Goal: Transaction & Acquisition: Obtain resource

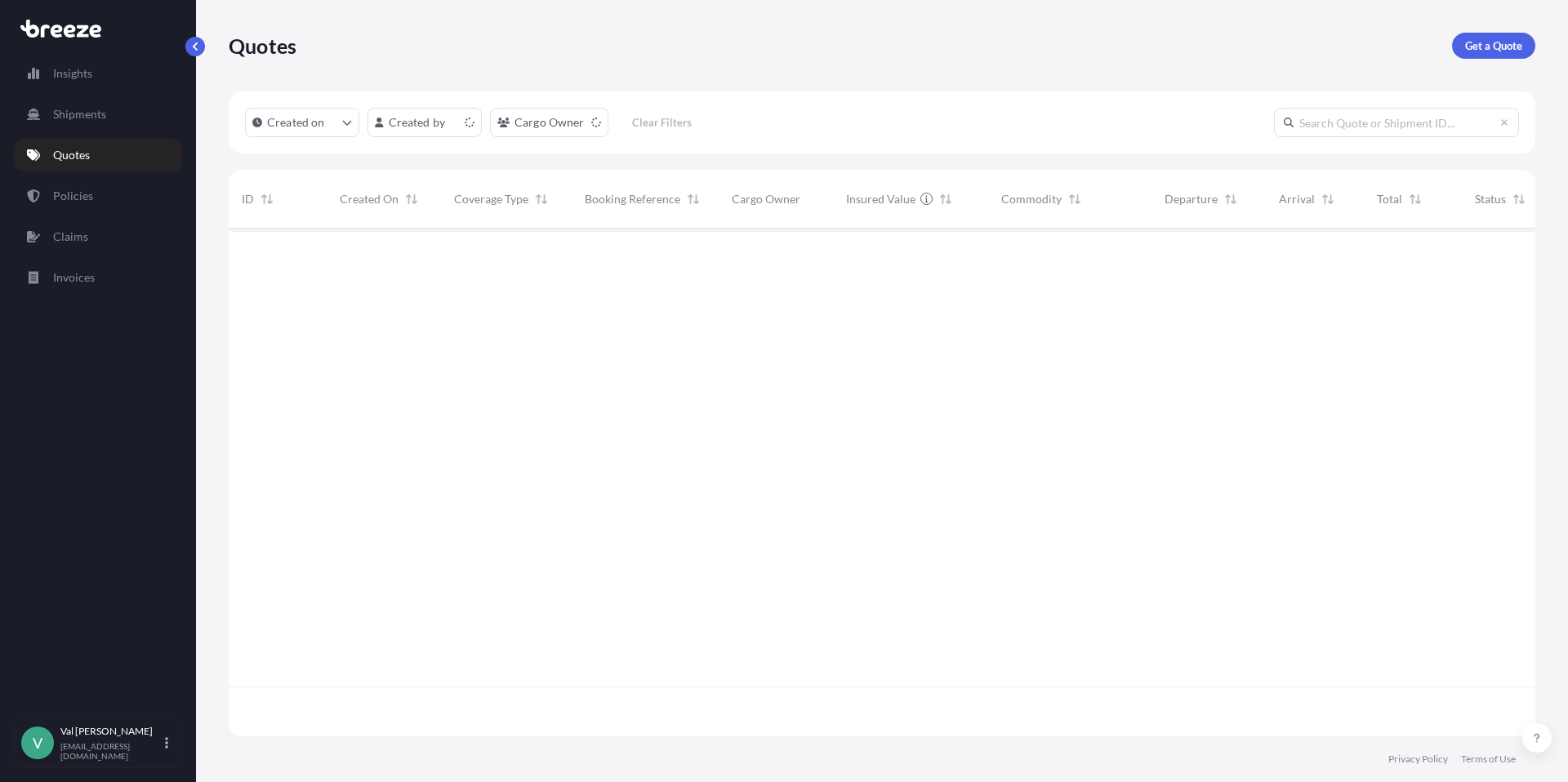
scroll to position [504, 1295]
click at [1481, 44] on p "Get a Quote" at bounding box center [1493, 46] width 57 height 17
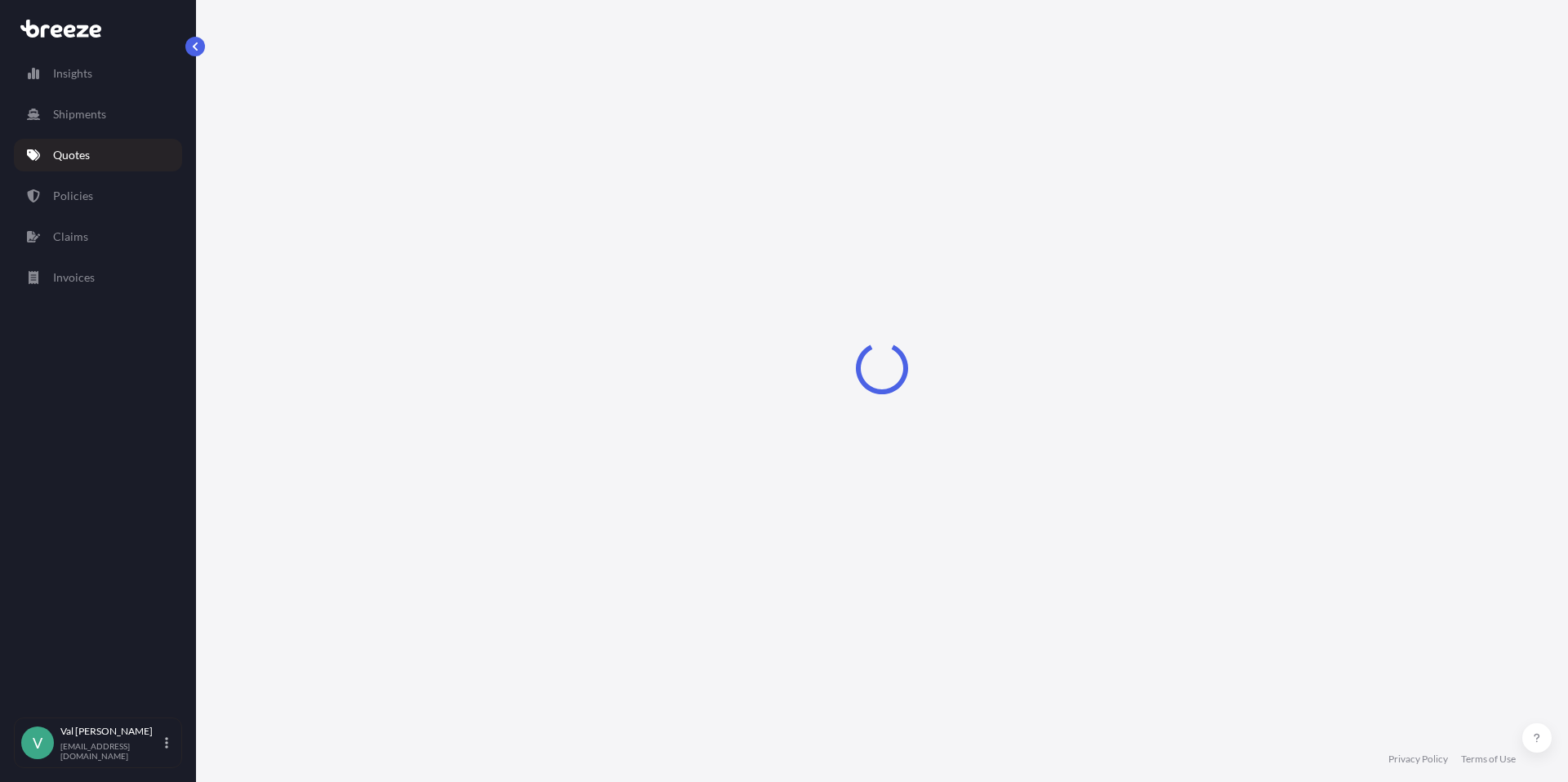
select select "Sea"
select select "1"
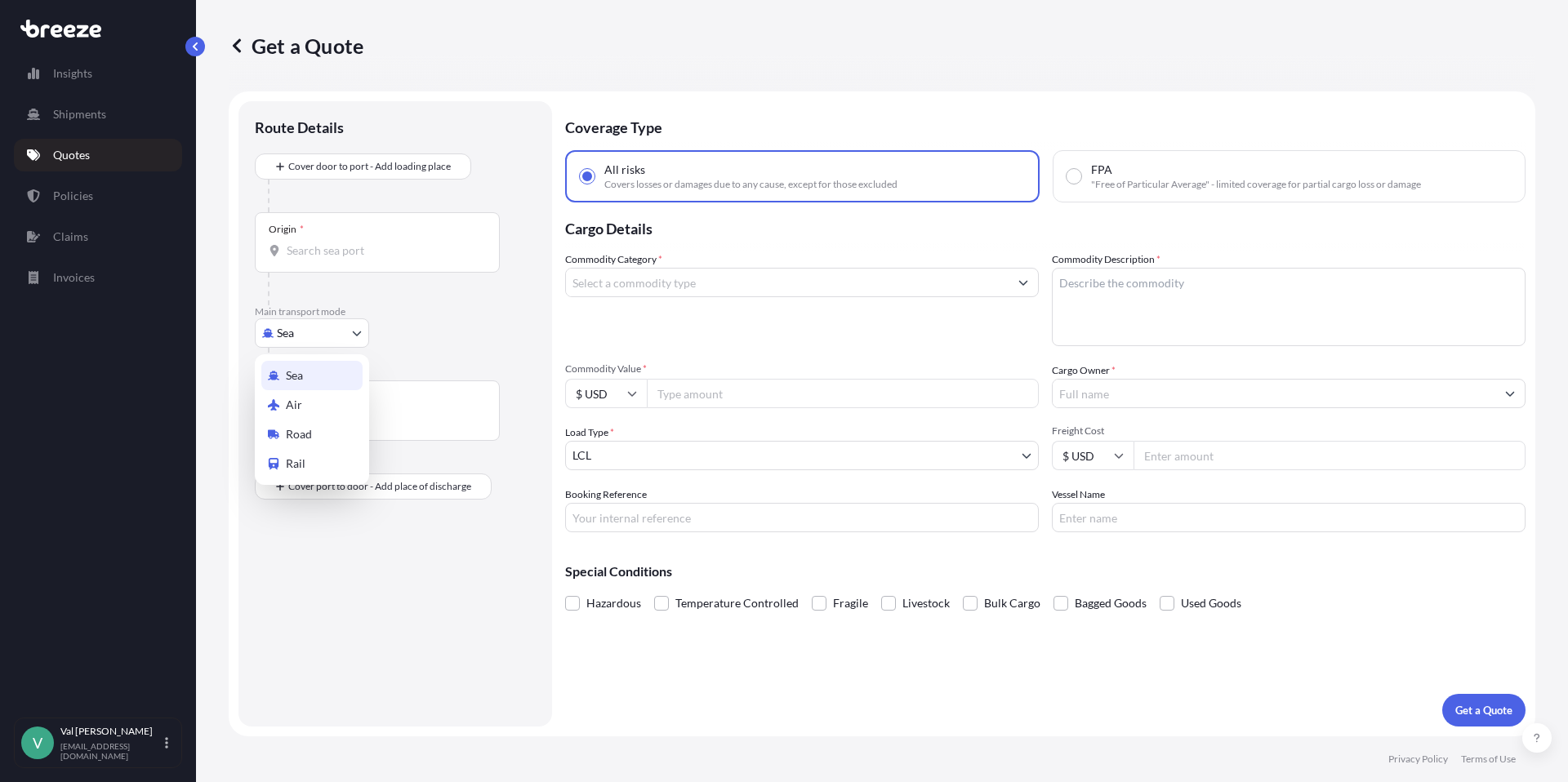
click at [324, 335] on body "Insights Shipments Quotes Policies Claims Invoices V [PERSON_NAME] [PERSON_NAME…" at bounding box center [784, 391] width 1568 height 782
click at [321, 427] on div "Road" at bounding box center [312, 434] width 101 height 29
select select "Road"
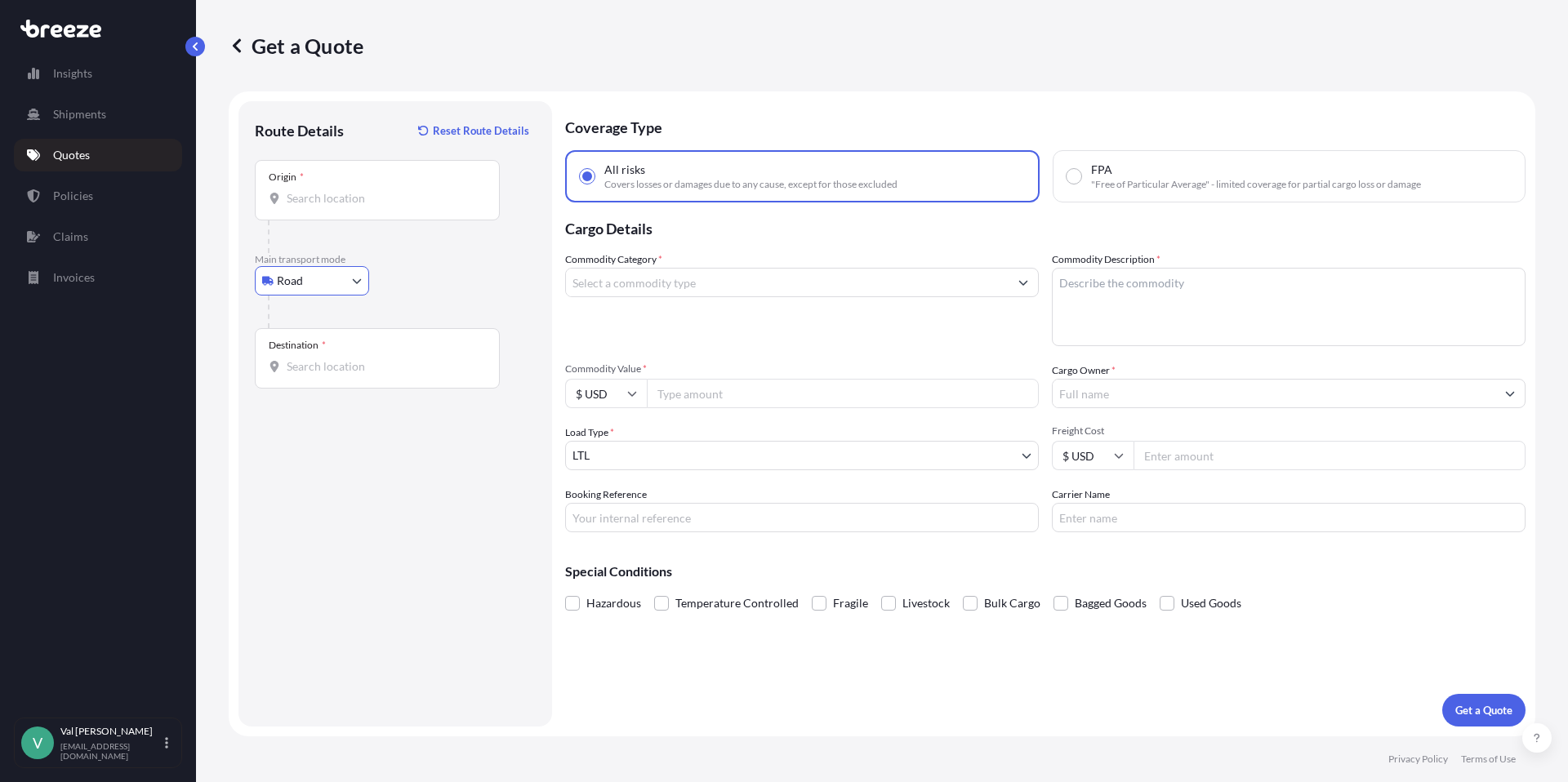
click at [333, 201] on input "Origin *" at bounding box center [383, 199] width 193 height 17
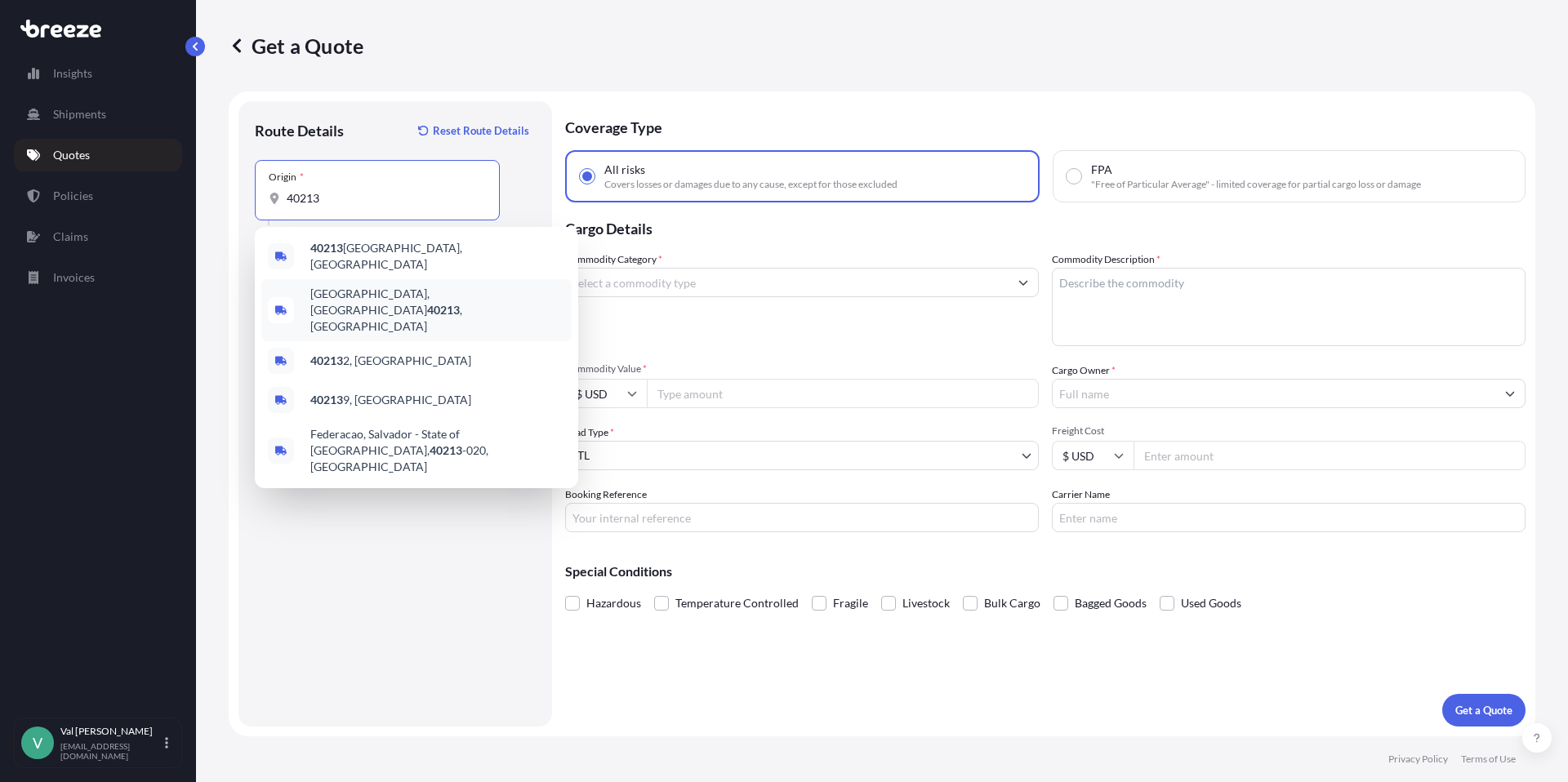
click at [372, 282] on div "[GEOGRAPHIC_DATA] , [GEOGRAPHIC_DATA]" at bounding box center [416, 310] width 310 height 62
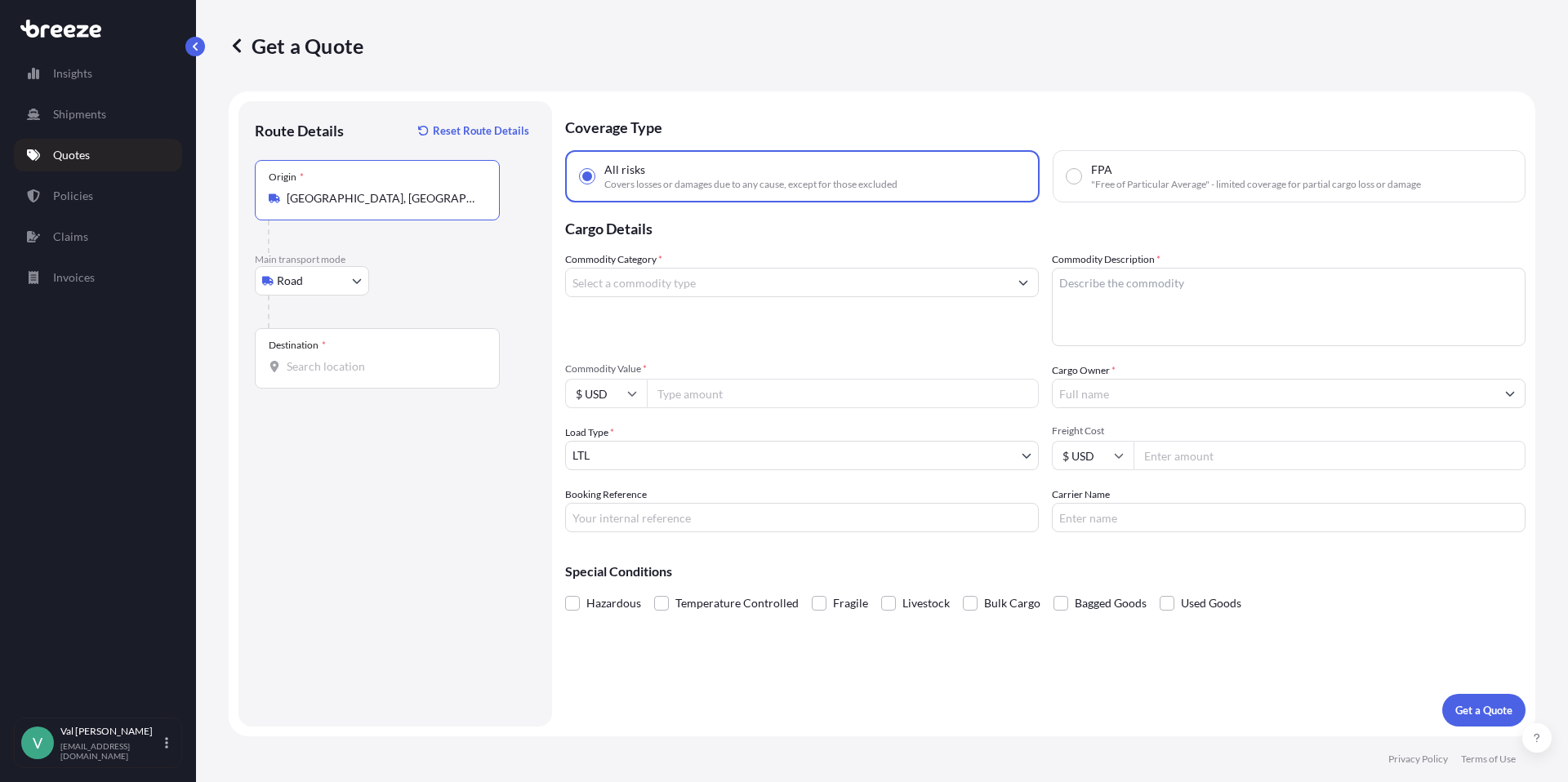
type input "[GEOGRAPHIC_DATA], [GEOGRAPHIC_DATA]"
click at [379, 374] on div "Destination *" at bounding box center [377, 358] width 245 height 60
click at [379, 374] on input "Destination *" at bounding box center [383, 367] width 193 height 17
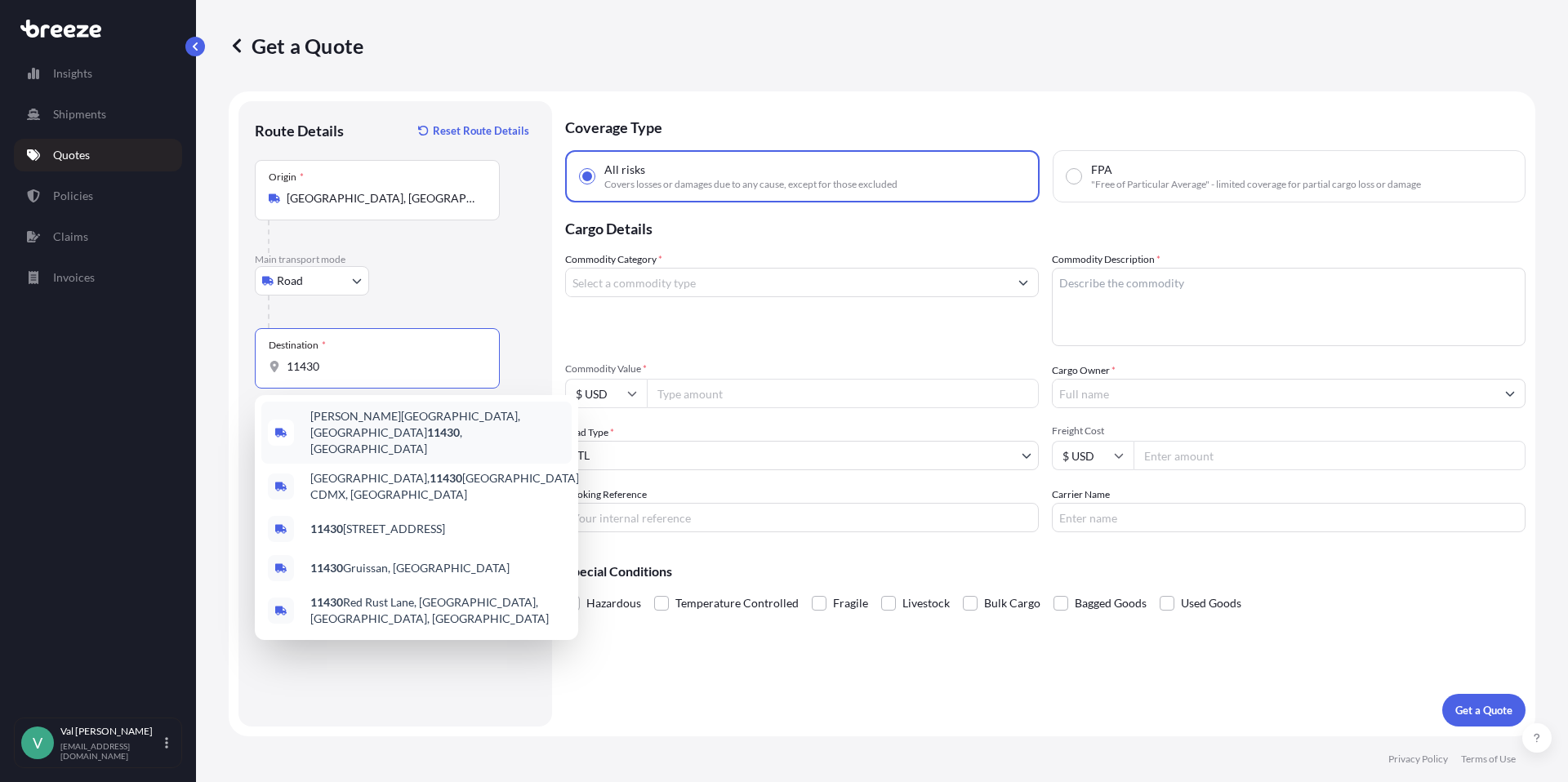
click at [396, 415] on span "[PERSON_NAME][GEOGRAPHIC_DATA] , [GEOGRAPHIC_DATA]" at bounding box center [437, 432] width 254 height 49
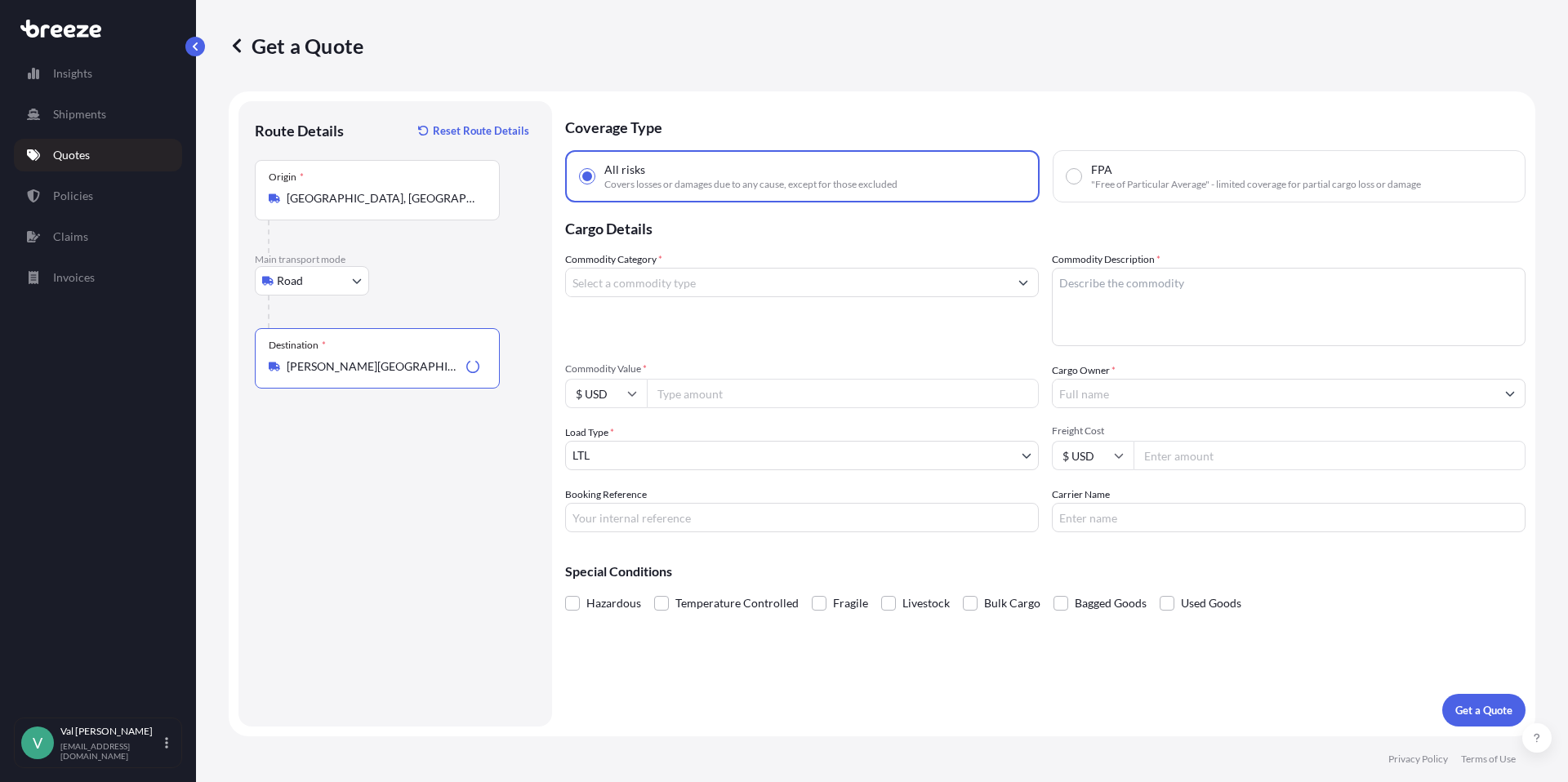
type input "[PERSON_NAME][GEOGRAPHIC_DATA], [GEOGRAPHIC_DATA]"
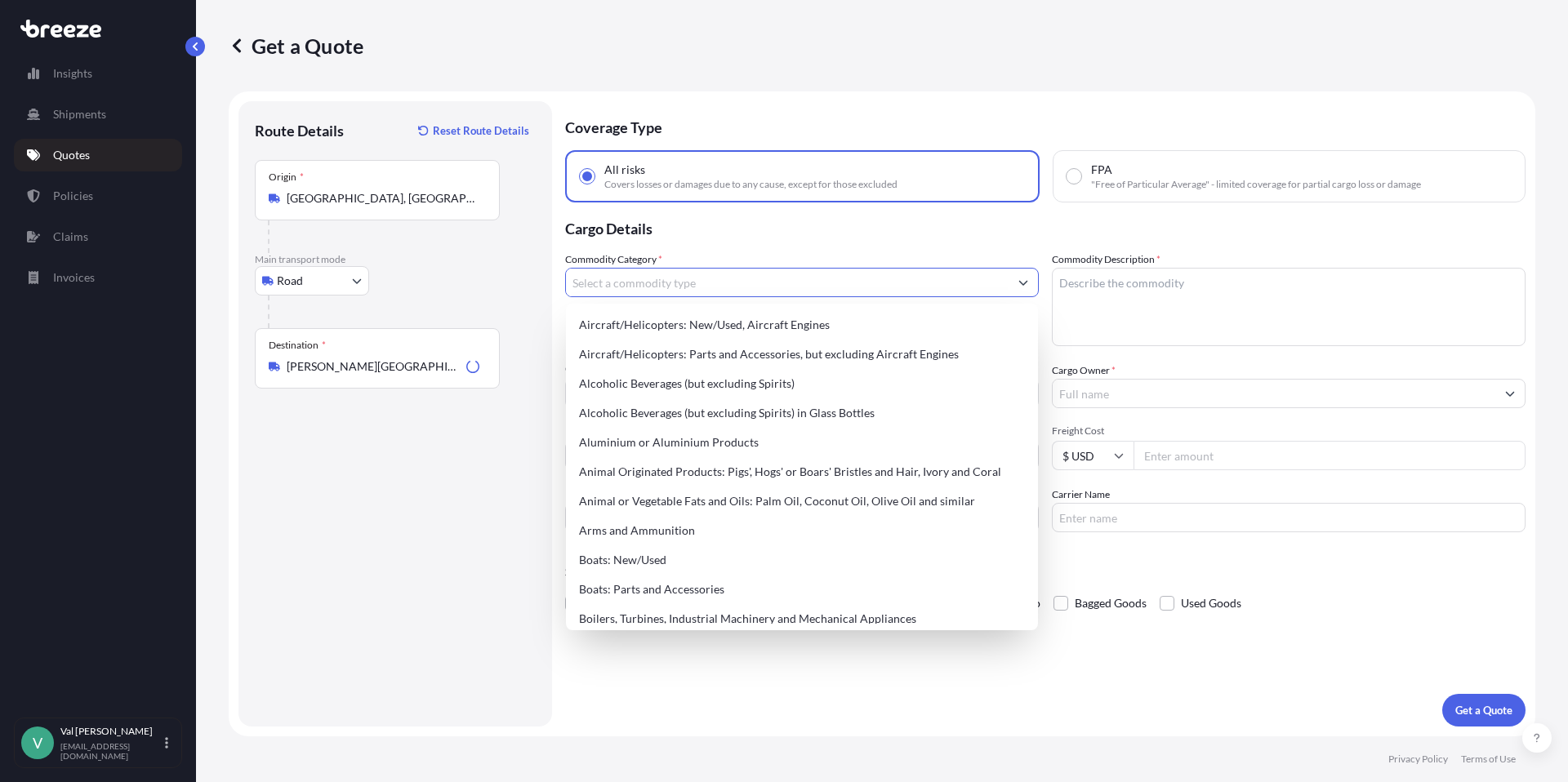
click at [650, 286] on input "Commodity Category *" at bounding box center [787, 282] width 443 height 29
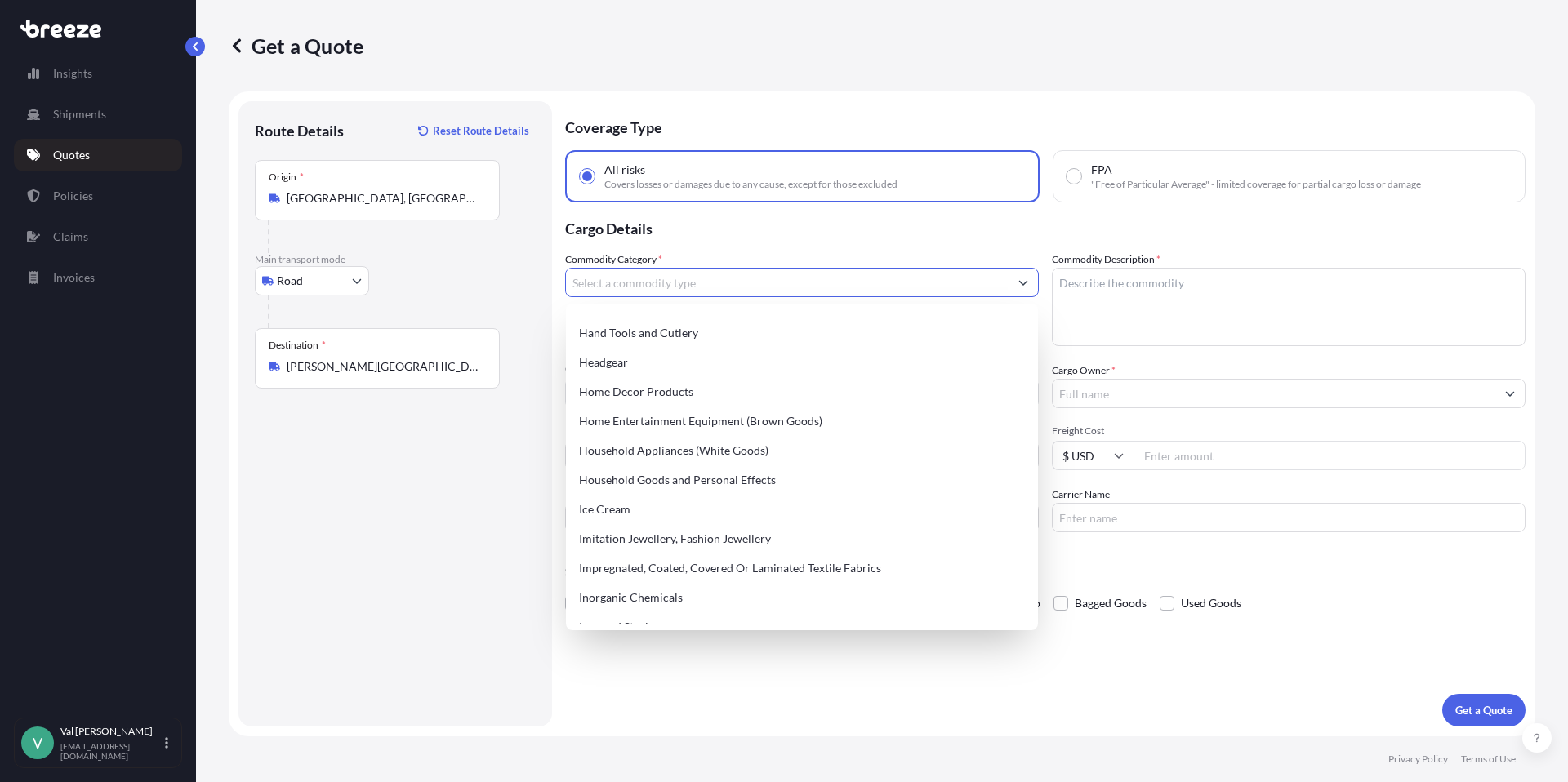
scroll to position [1550, 0]
click at [708, 411] on div "Home Entertainment Equipment (Brown Goods)" at bounding box center [802, 420] width 459 height 29
type input "Home Entertainment Equipment (Brown Goods)"
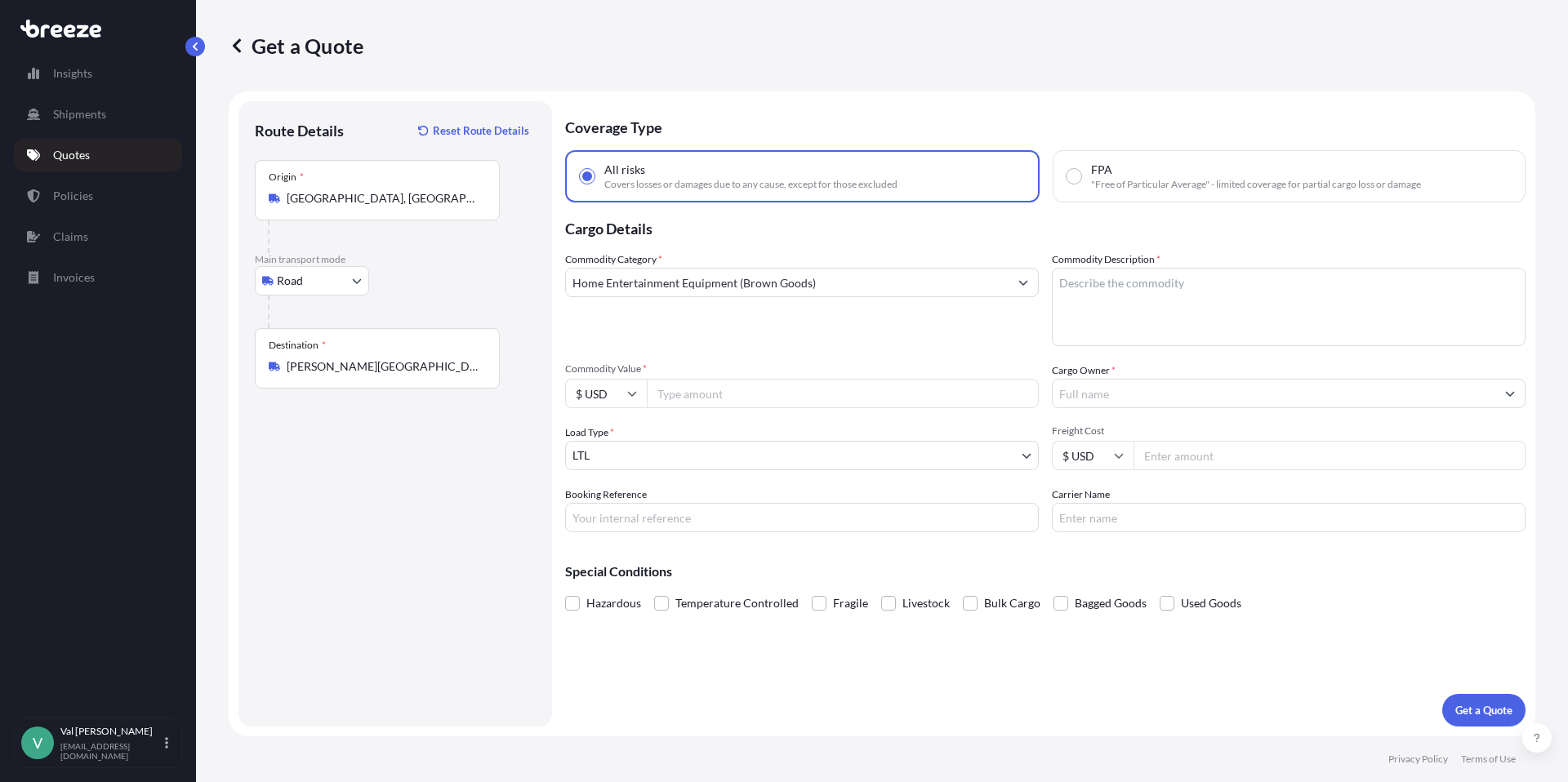
click at [709, 396] on input "Commodity Value *" at bounding box center [843, 393] width 392 height 29
type input "1900"
click at [719, 517] on input "Booking Reference" at bounding box center [802, 517] width 474 height 29
type input "118547"
click at [1096, 297] on textarea "Commodity Description *" at bounding box center [1289, 307] width 474 height 79
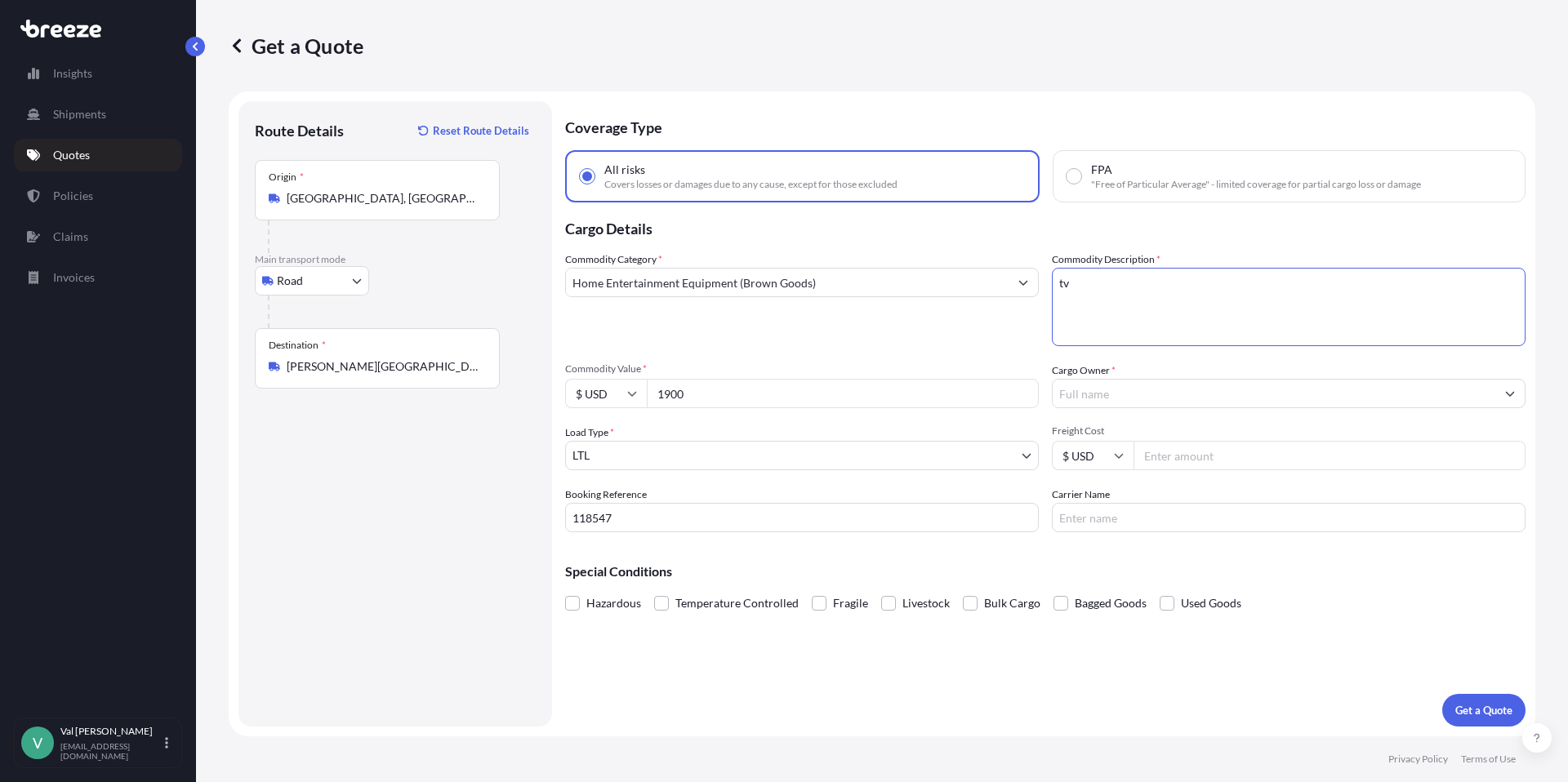
type textarea "t"
type textarea "TV"
click at [1112, 377] on label "Cargo Owner *" at bounding box center [1083, 371] width 64 height 17
click at [1112, 379] on input "Cargo Owner *" at bounding box center [1274, 393] width 443 height 29
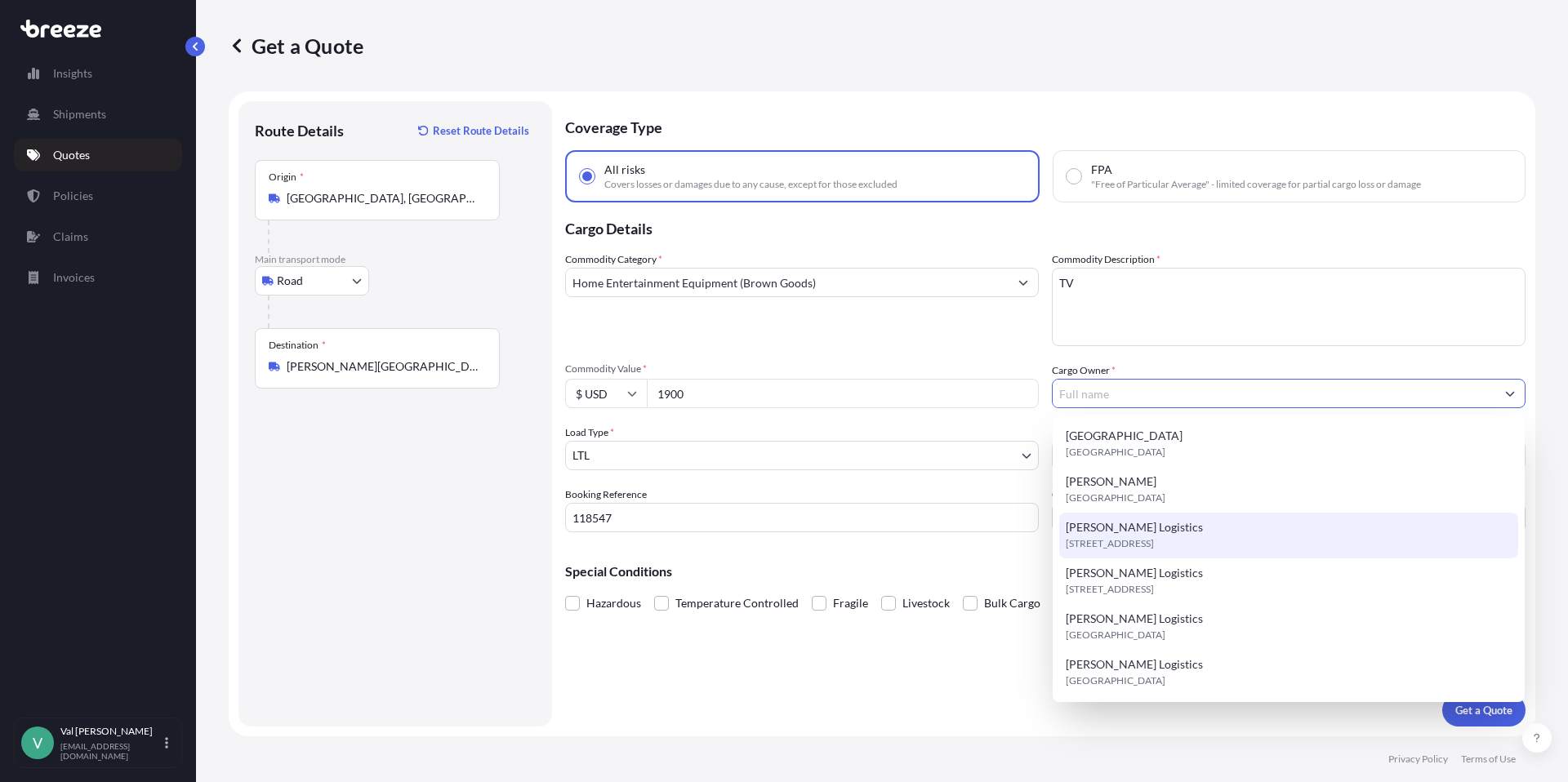
click at [1142, 541] on span "[STREET_ADDRESS]" at bounding box center [1110, 543] width 88 height 17
type input "[PERSON_NAME] Logistics"
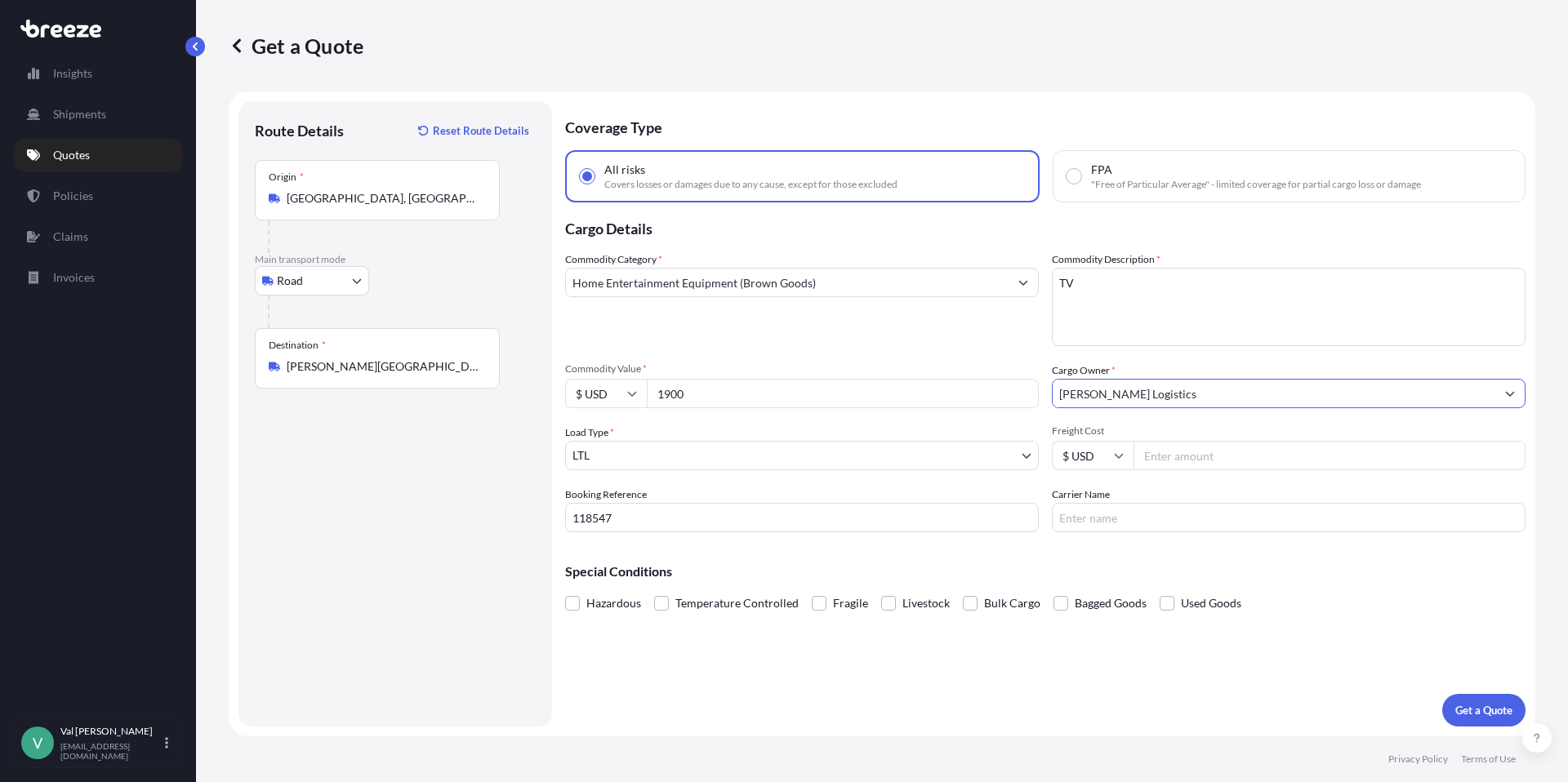
click at [1209, 463] on input "Freight Cost" at bounding box center [1329, 455] width 392 height 29
type input "313.91"
click at [1156, 522] on input "Carrier Name" at bounding box center [1289, 517] width 474 height 29
type input "XPO LOGISTICS"
click at [1489, 711] on p "Get a Quote" at bounding box center [1483, 711] width 57 height 17
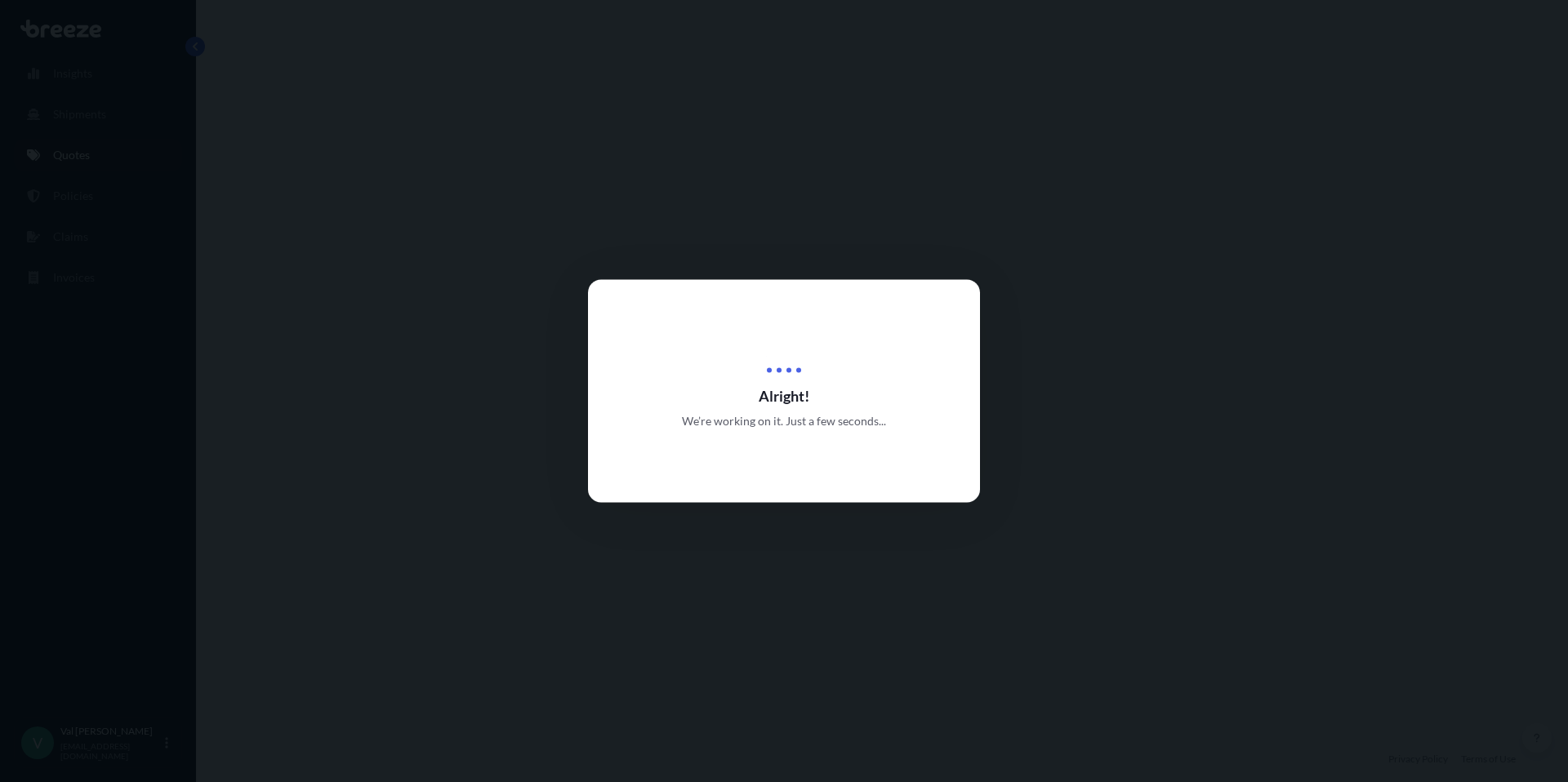
select select "Road"
select select "1"
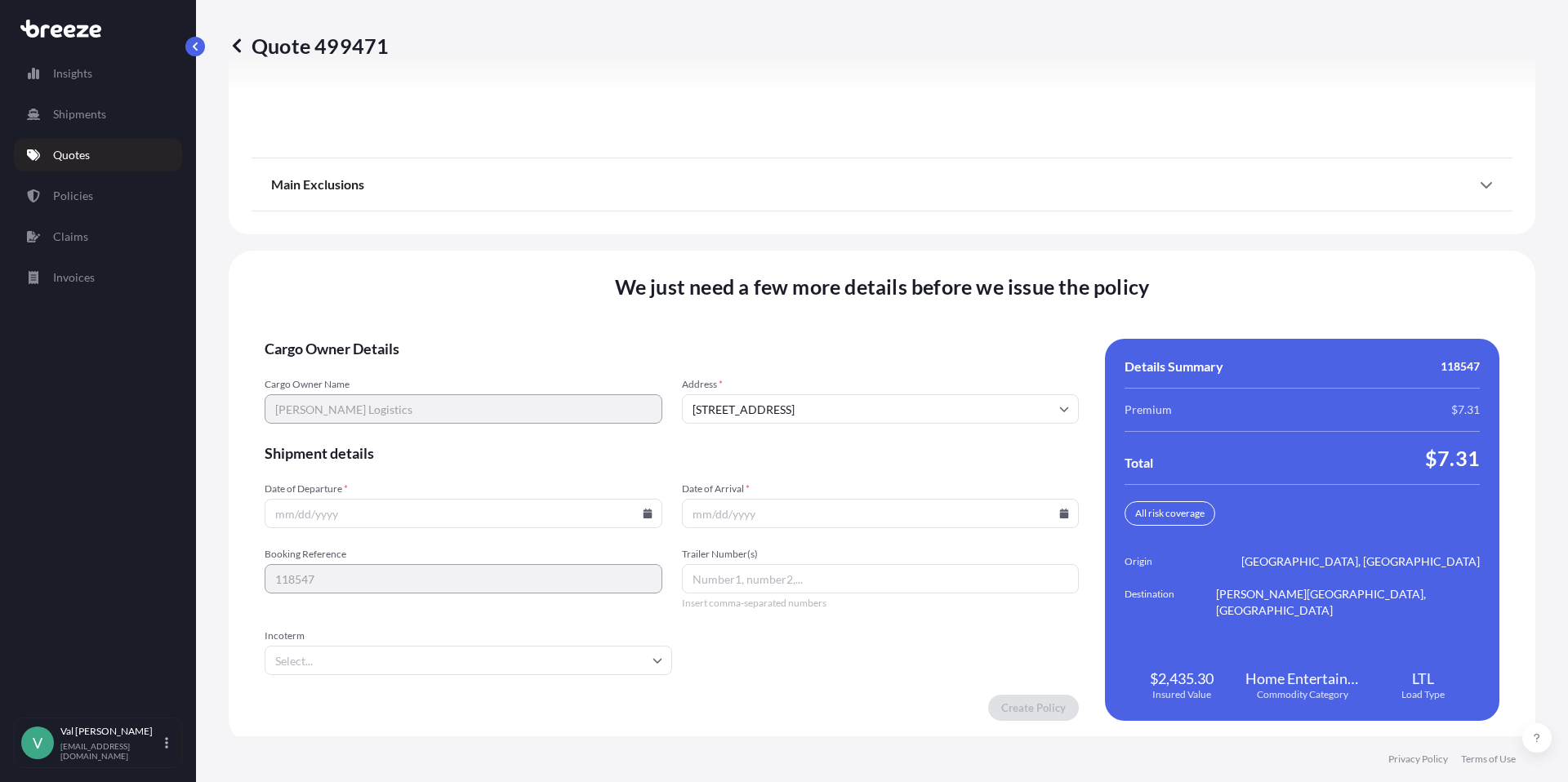
scroll to position [2214, 0]
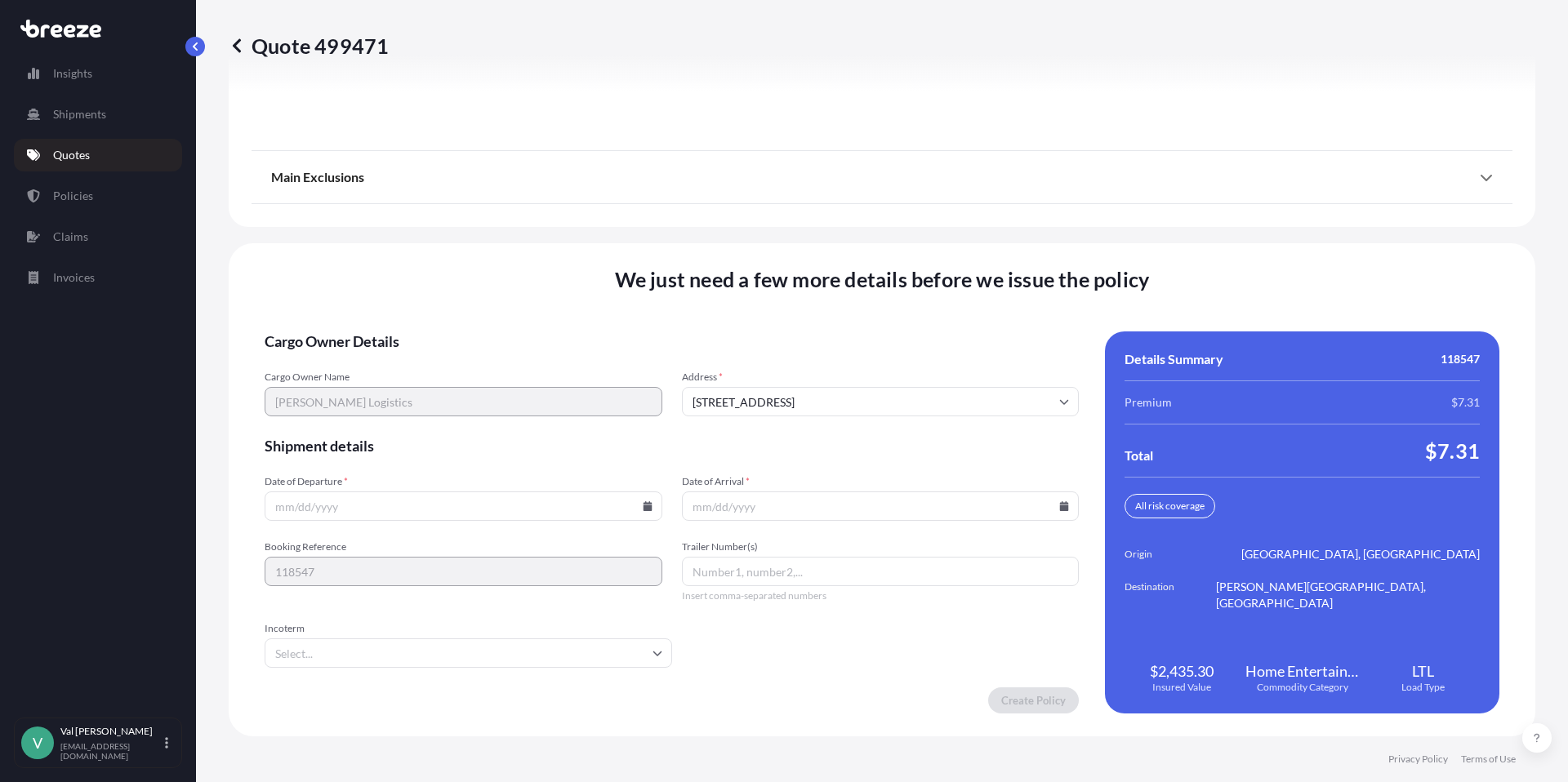
click at [646, 505] on icon at bounding box center [647, 506] width 9 height 10
click at [343, 389] on button "22" at bounding box center [347, 392] width 27 height 27
type input "[DATE]"
click at [1060, 503] on icon at bounding box center [1064, 506] width 9 height 10
click at [869, 388] on button "25" at bounding box center [875, 392] width 27 height 27
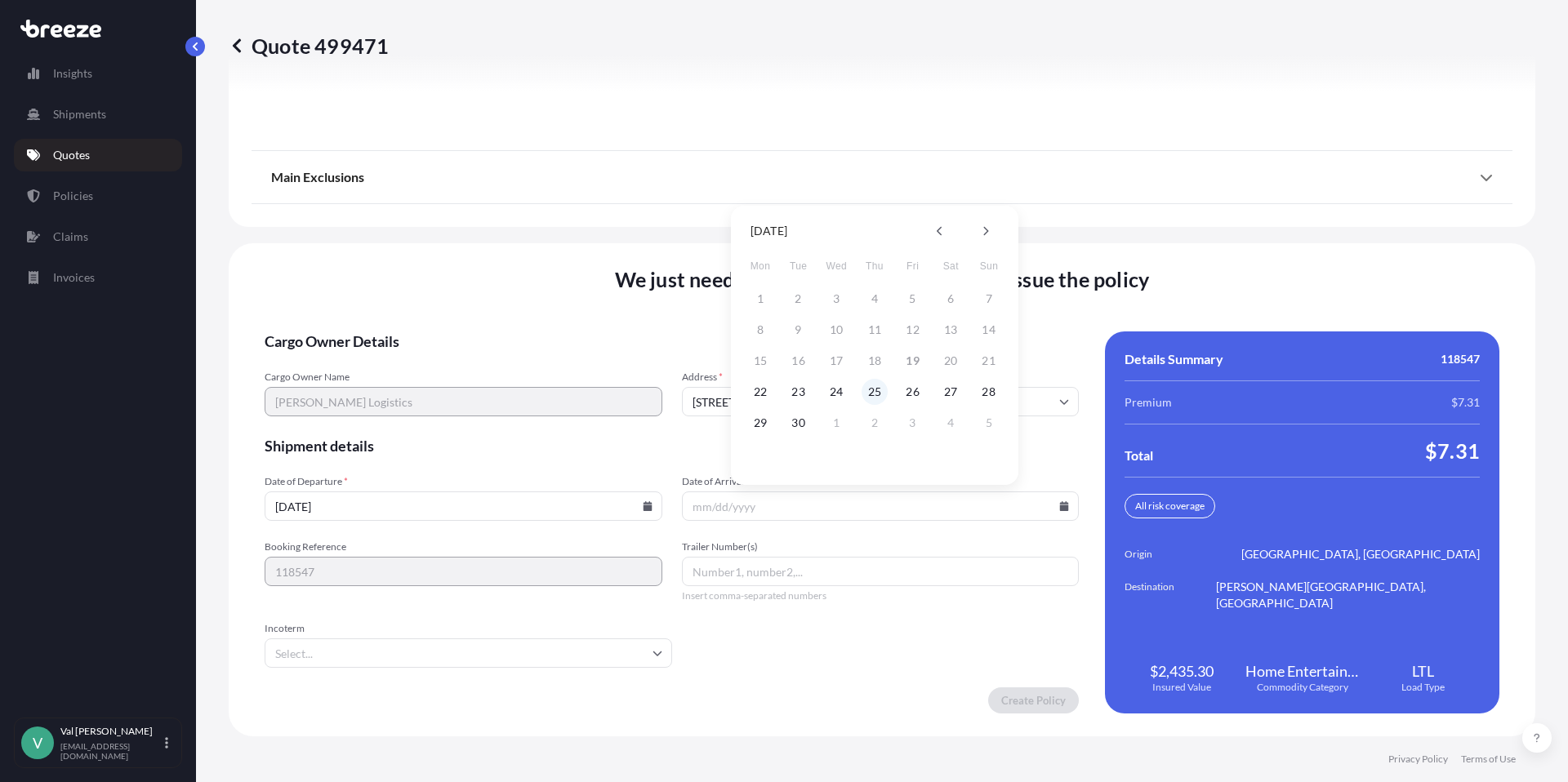
type input "[DATE]"
